Goal: Information Seeking & Learning: Learn about a topic

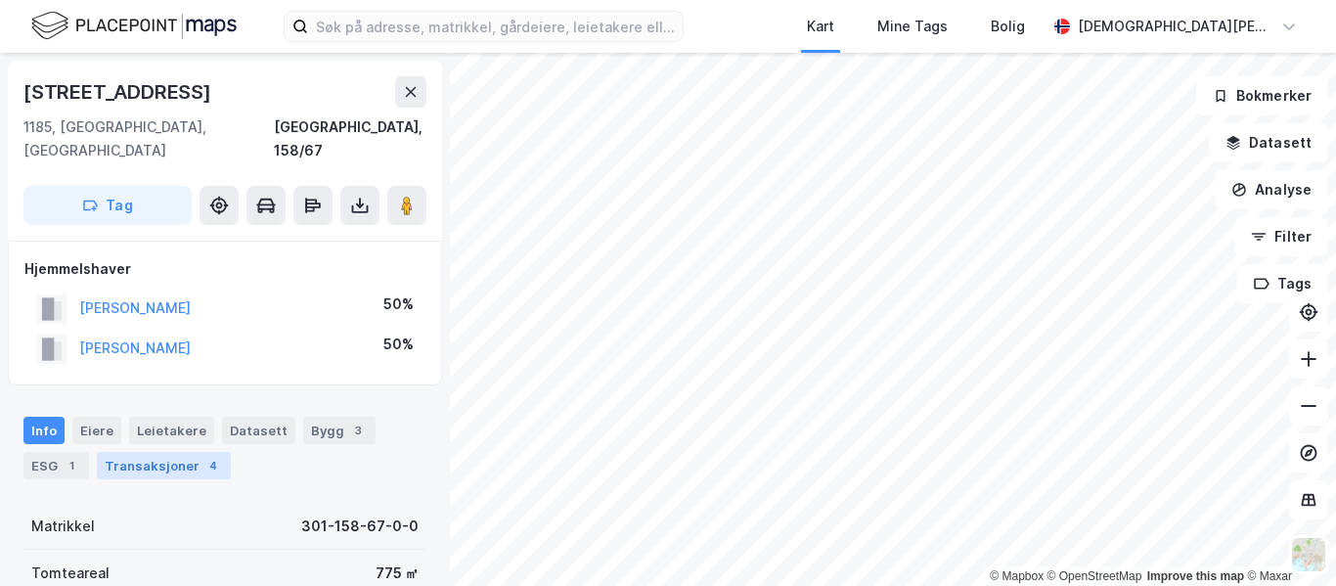
click at [193, 452] on div "Transaksjoner 4" at bounding box center [164, 465] width 134 height 27
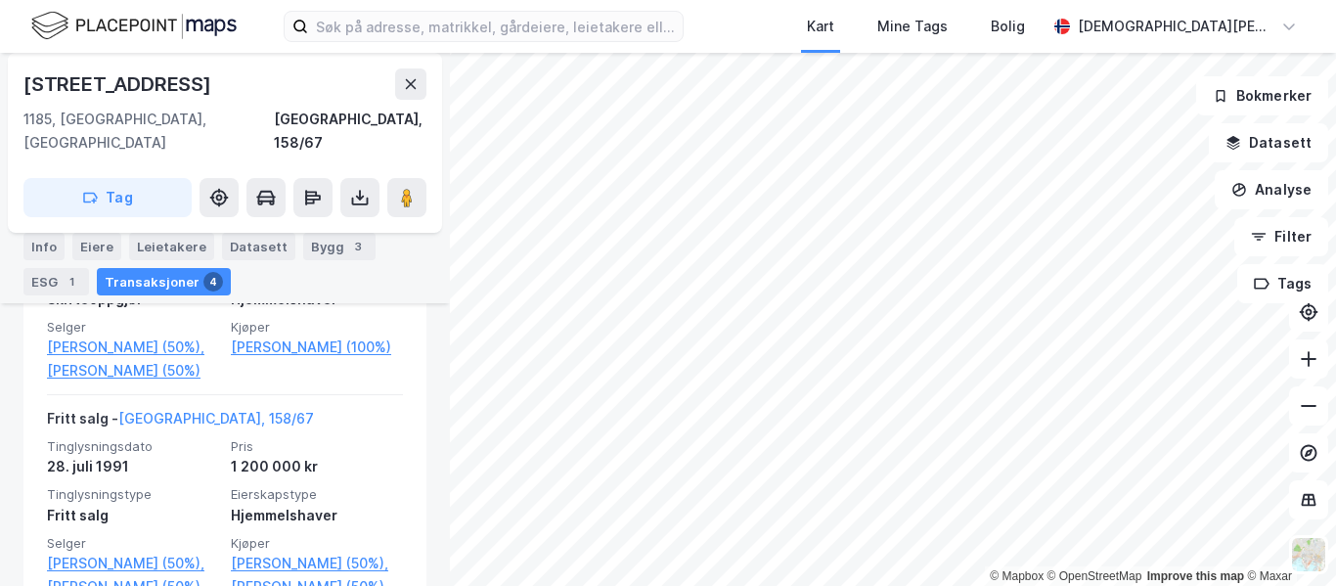
scroll to position [883, 0]
